Goal: Navigation & Orientation: Find specific page/section

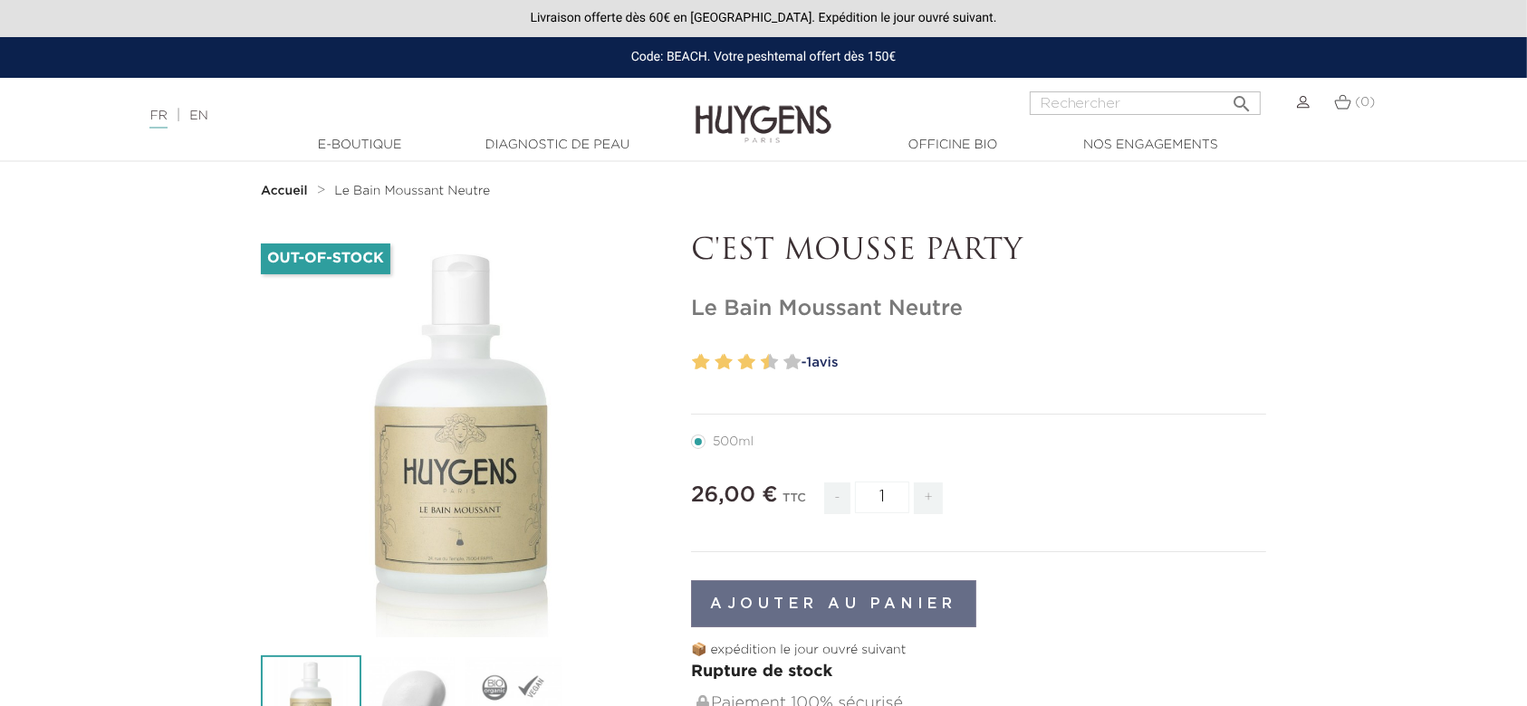
click at [284, 191] on strong "Accueil" at bounding box center [284, 191] width 47 height 13
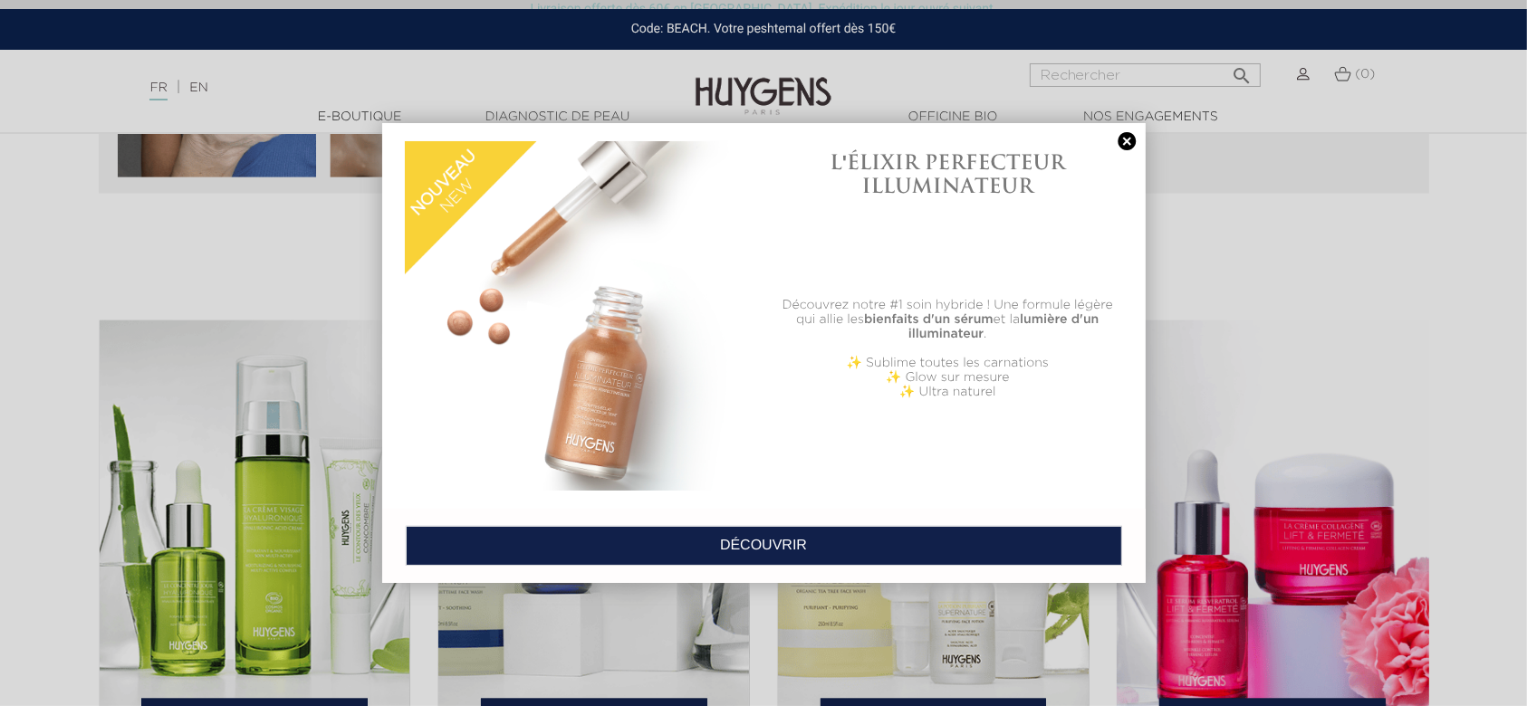
scroll to position [2581, 0]
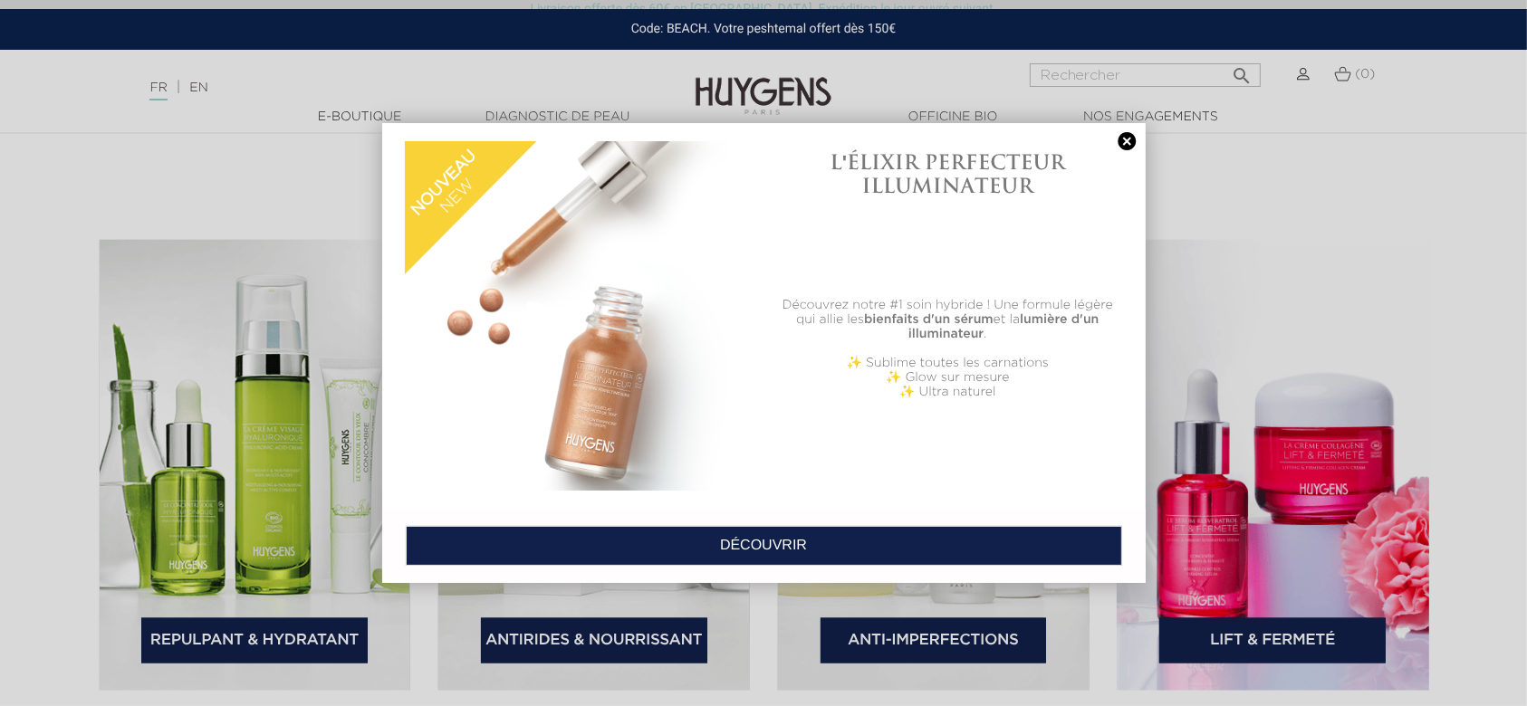
click at [1125, 145] on link at bounding box center [1127, 141] width 25 height 19
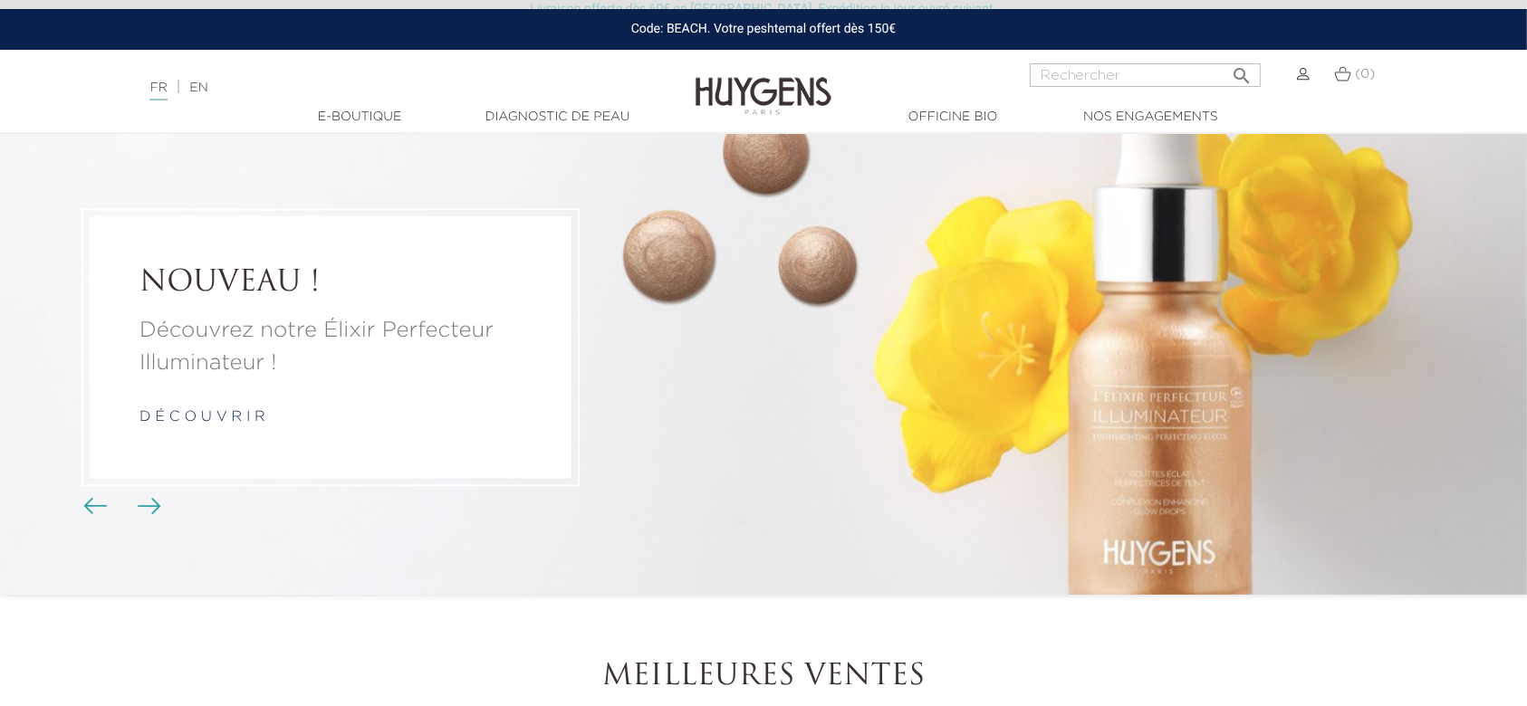
scroll to position [0, 0]
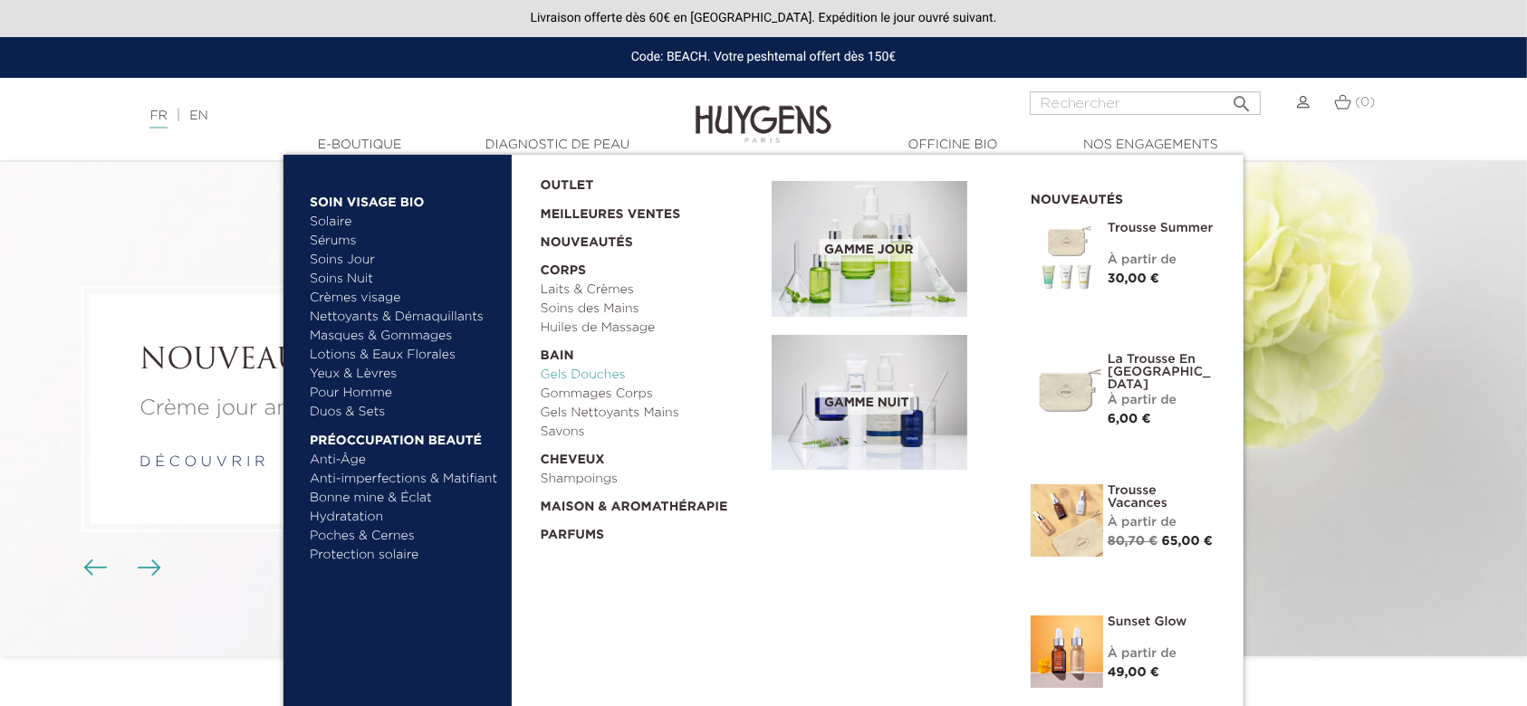
click at [615, 371] on link "Gels Douches" at bounding box center [650, 375] width 219 height 19
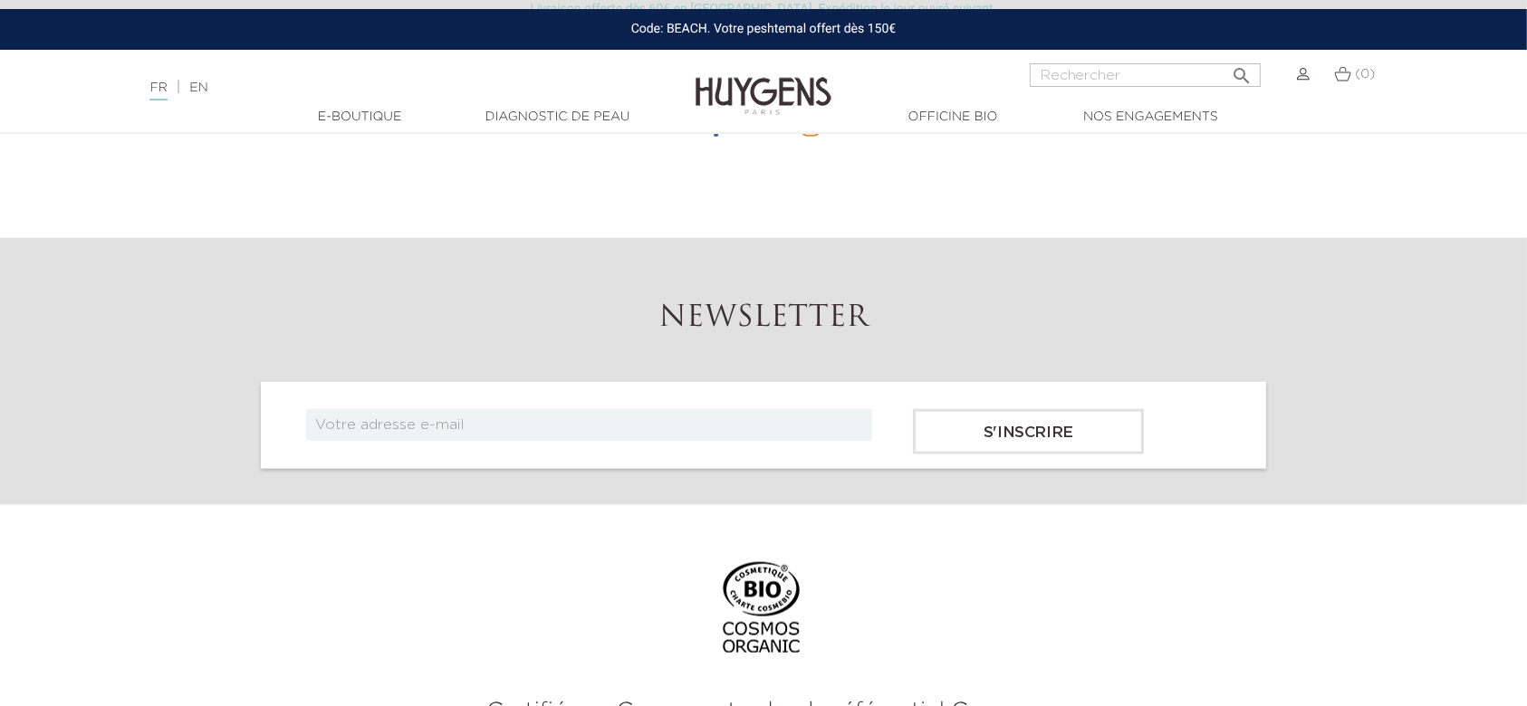
scroll to position [1921, 0]
